Goal: Transaction & Acquisition: Purchase product/service

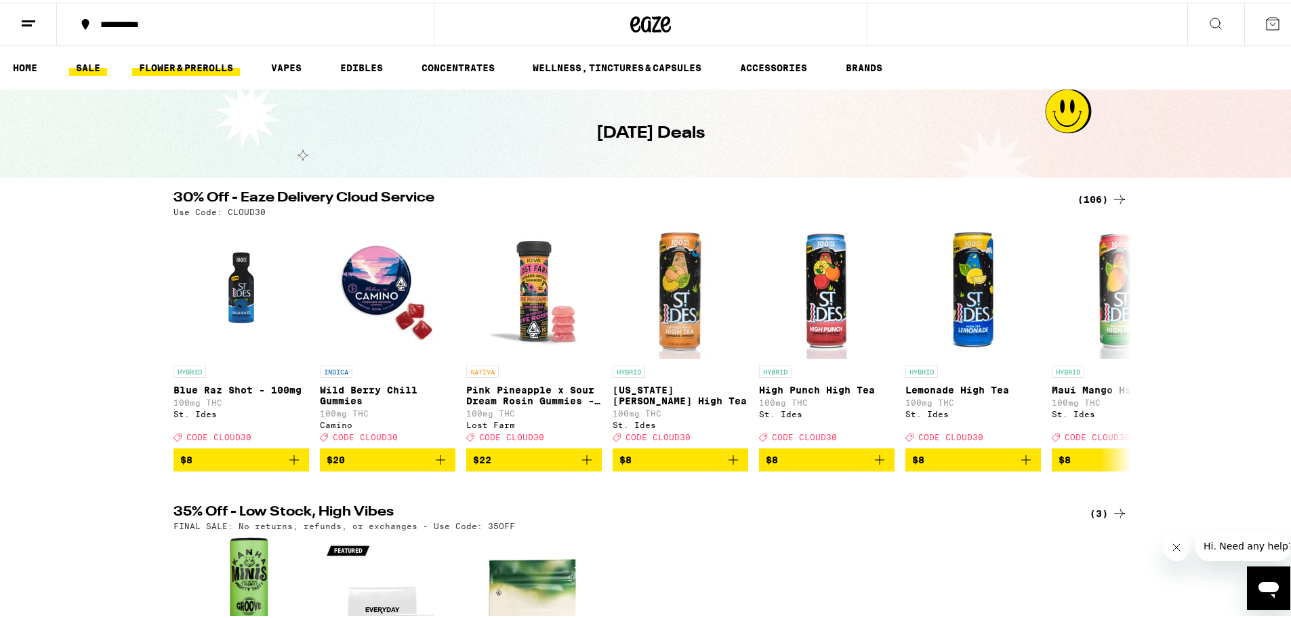
click at [183, 66] on link "FLOWER & PREROLLS" at bounding box center [186, 65] width 108 height 16
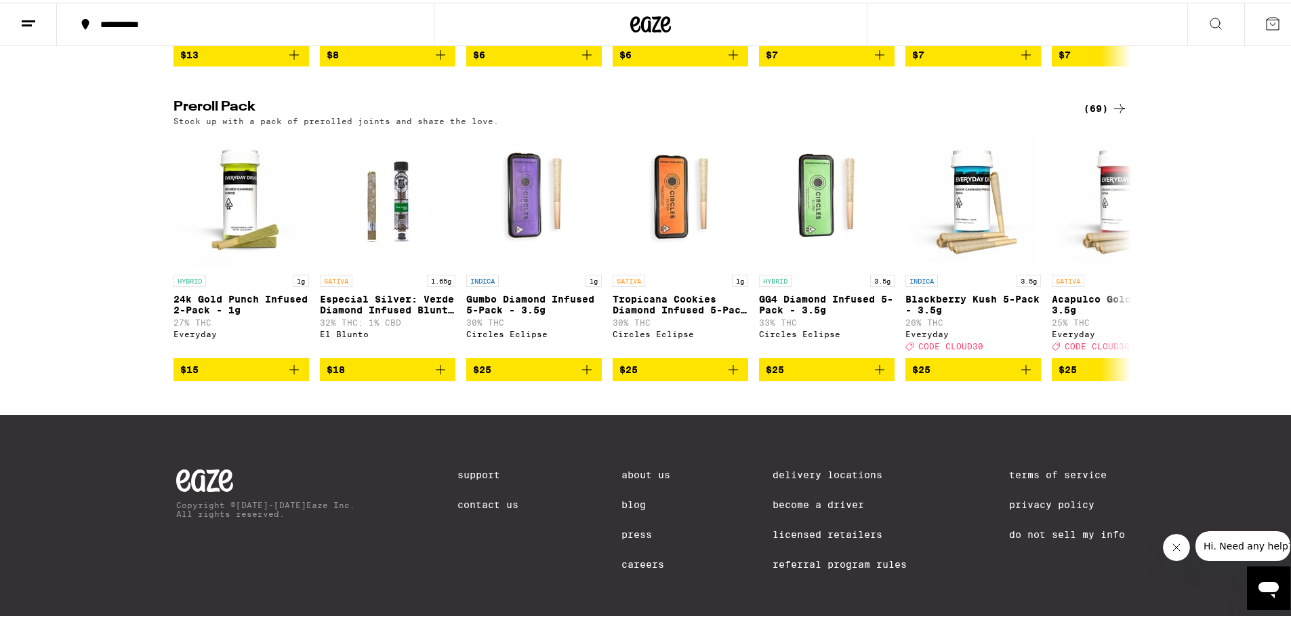
scroll to position [1051, 0]
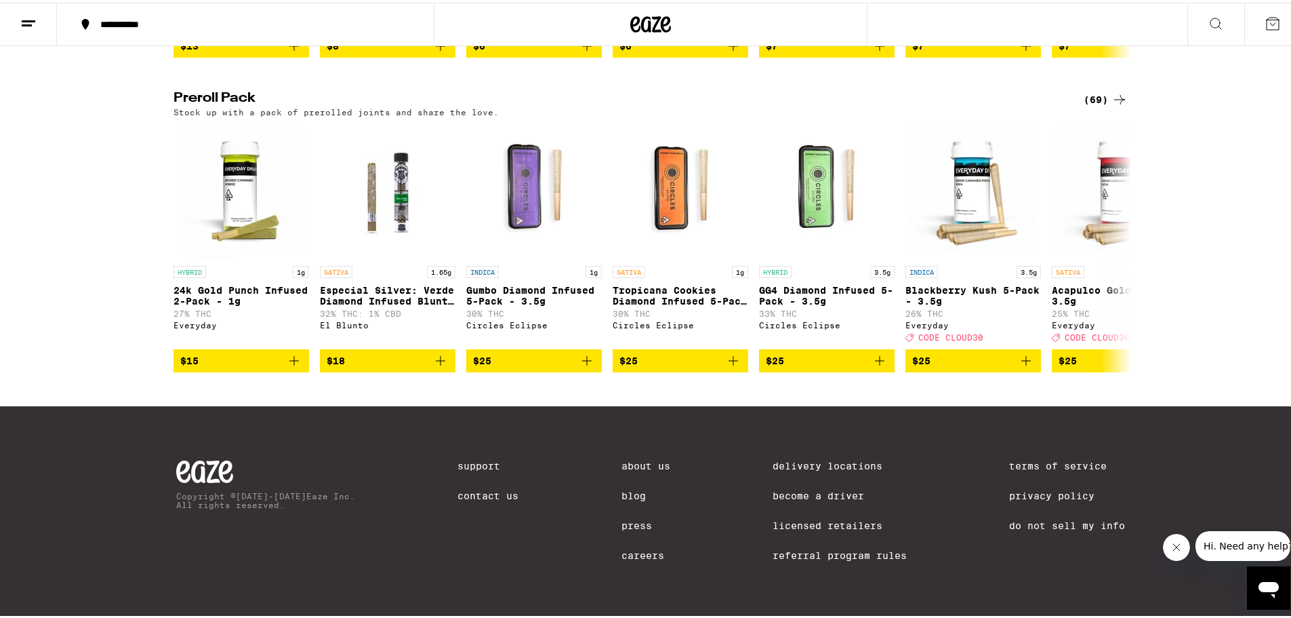
click at [1093, 89] on div "(69)" at bounding box center [1106, 97] width 44 height 16
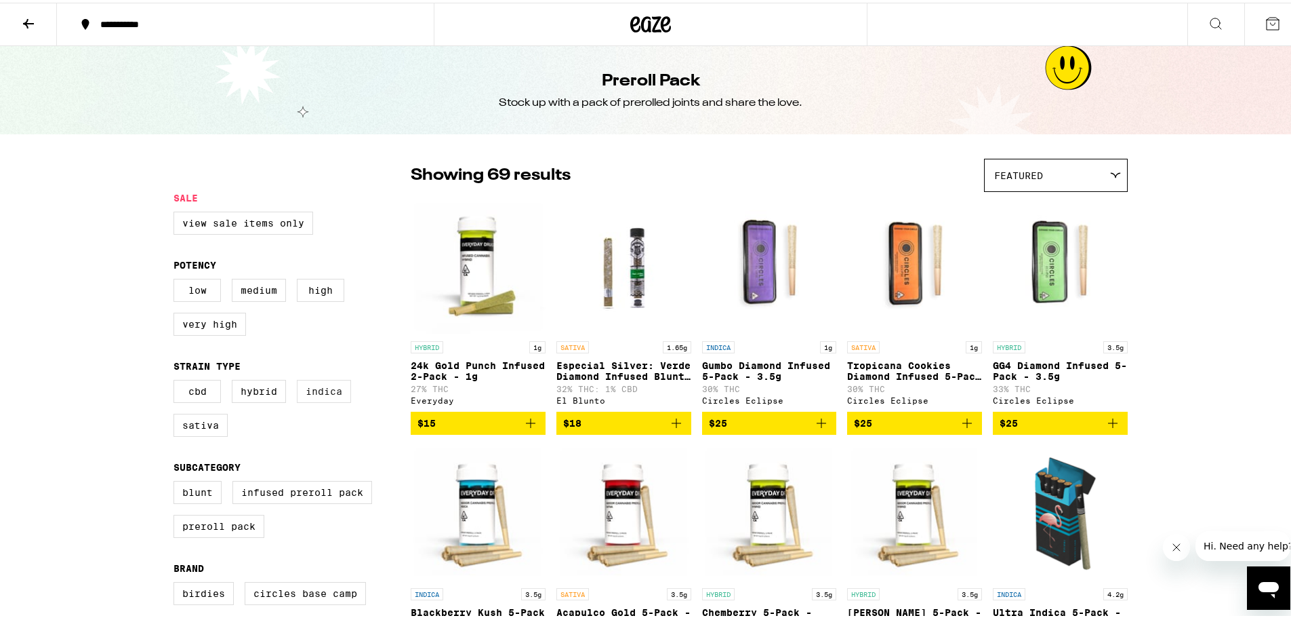
click at [304, 395] on label "Indica" at bounding box center [324, 388] width 54 height 23
click at [177, 380] on input "Indica" at bounding box center [176, 379] width 1 height 1
checkbox input "true"
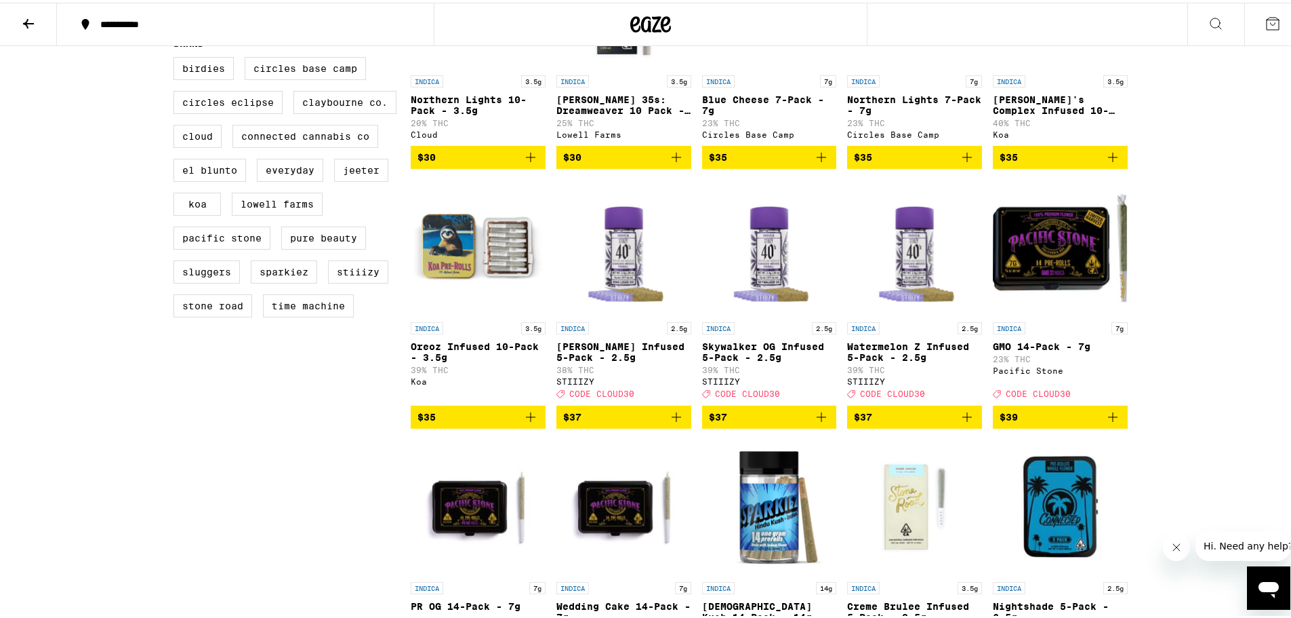
scroll to position [401, 0]
